Goal: Navigation & Orientation: Find specific page/section

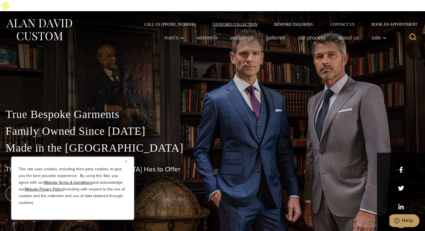
click at [236, 22] on link "Oxxford Collection" at bounding box center [234, 24] width 61 height 4
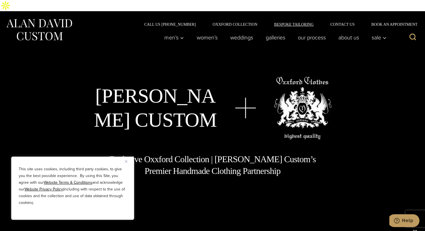
click at [291, 22] on link "Bespoke Tailoring" at bounding box center [294, 24] width 56 height 4
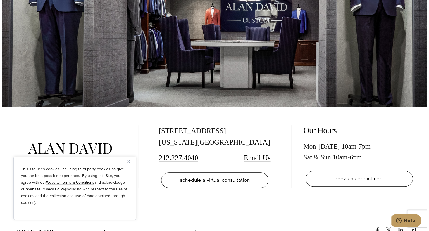
scroll to position [2372, 0]
